Goal: Transaction & Acquisition: Download file/media

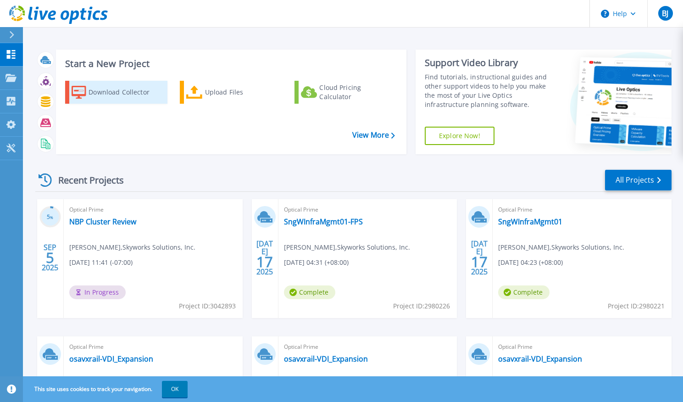
click at [99, 95] on div "Download Collector" at bounding box center [125, 92] width 73 height 18
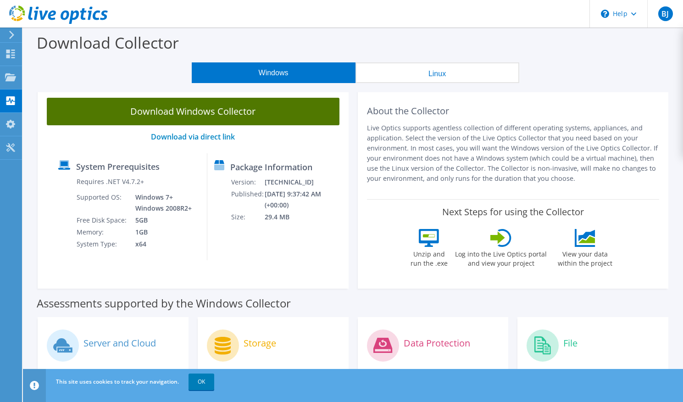
click at [171, 112] on link "Download Windows Collector" at bounding box center [193, 112] width 293 height 28
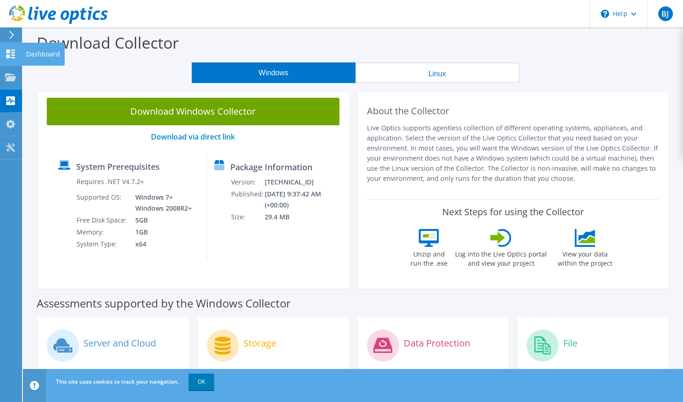
click at [13, 55] on use at bounding box center [10, 54] width 9 height 9
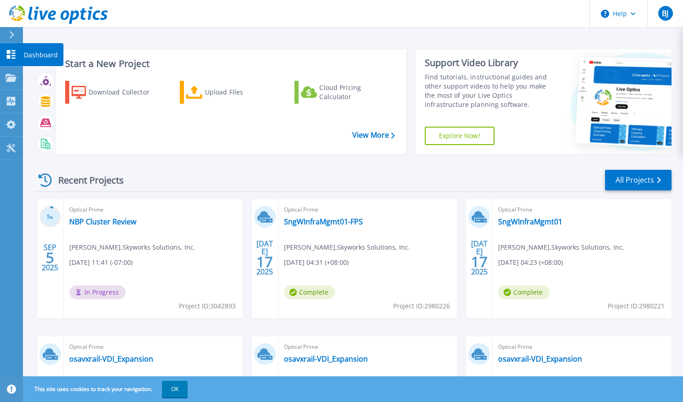
click at [17, 57] on link "Dashboard Dashboard" at bounding box center [11, 54] width 23 height 23
